Goal: Task Accomplishment & Management: Use online tool/utility

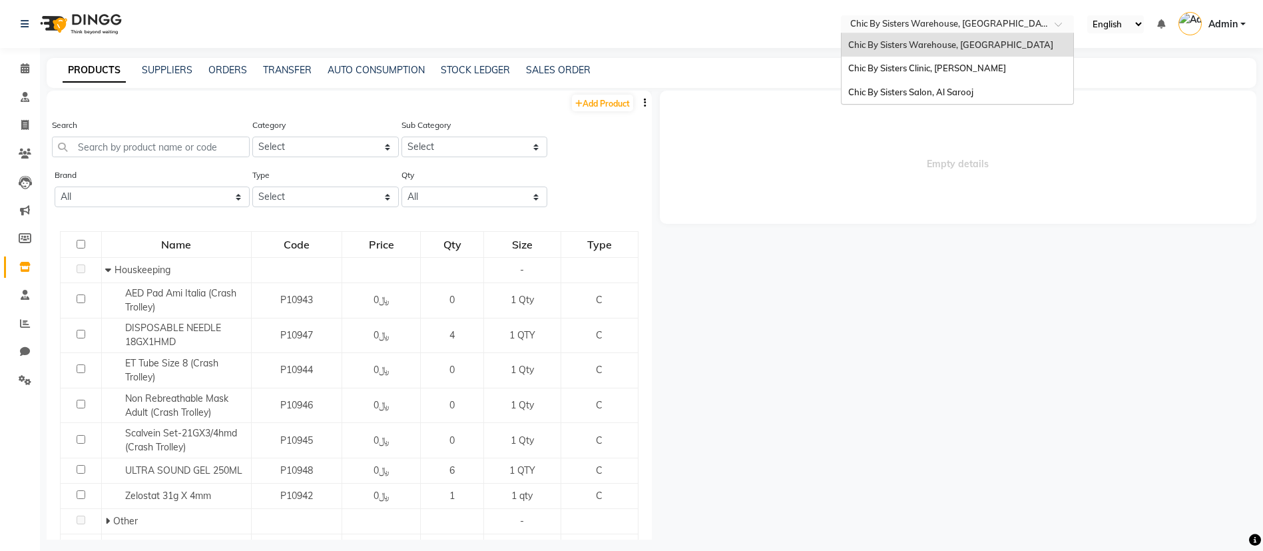
click at [985, 25] on input "text" at bounding box center [943, 25] width 193 height 13
click at [929, 66] on span "Chic By Sisters Clinic, [PERSON_NAME]" at bounding box center [927, 68] width 158 height 11
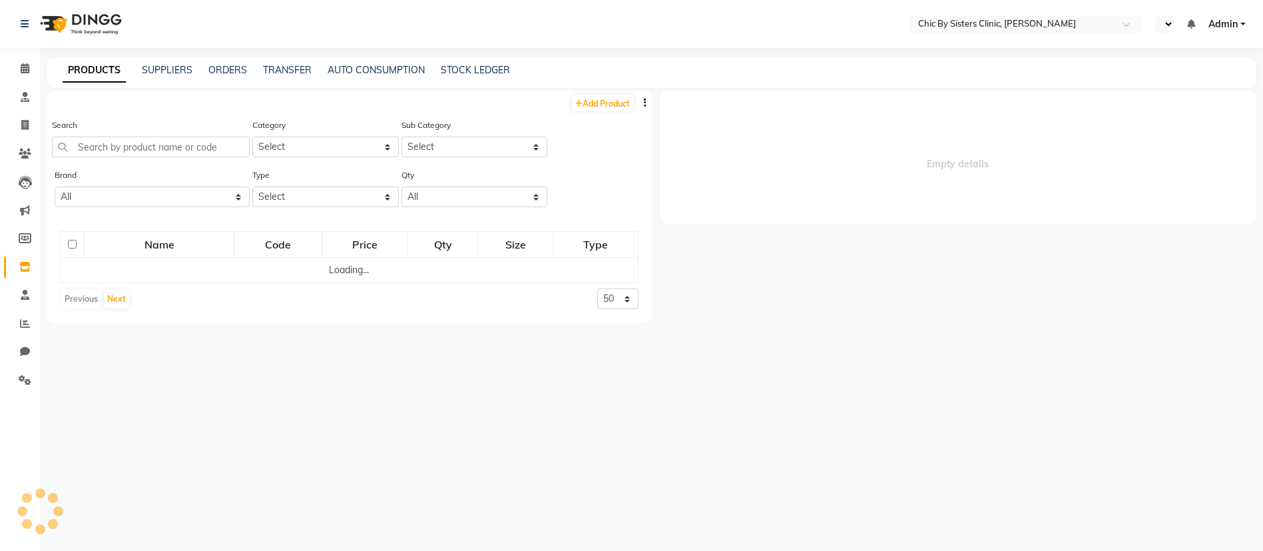
select select "en"
select select
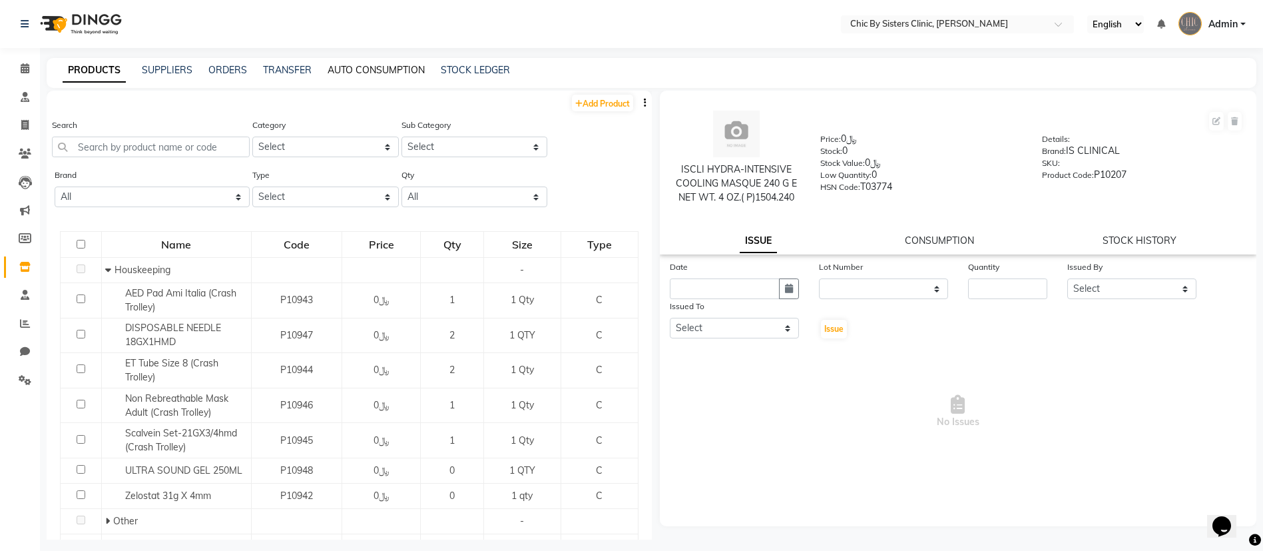
click at [377, 67] on link "AUTO CONSUMPTION" at bounding box center [376, 70] width 97 height 12
